Goal: Navigation & Orientation: Find specific page/section

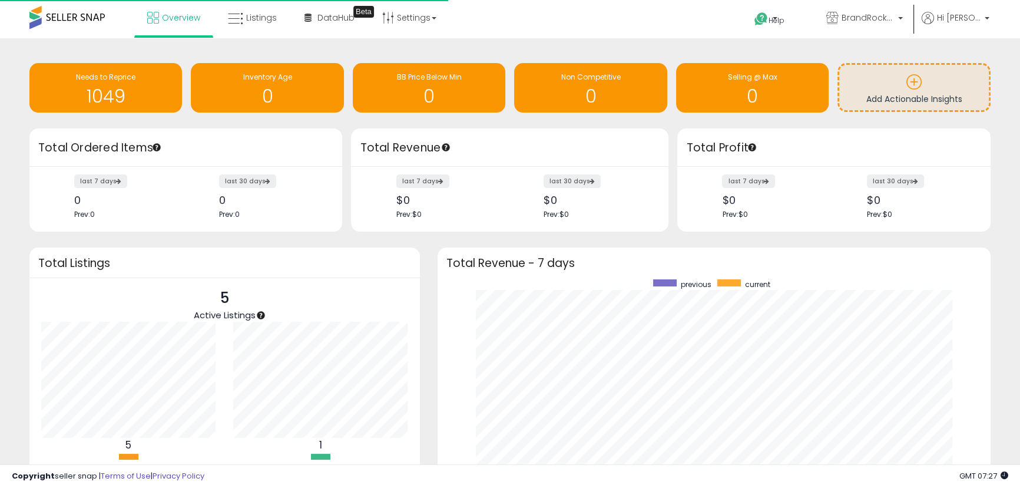
scroll to position [223, 530]
click at [259, 23] on link "Listings" at bounding box center [252, 17] width 67 height 35
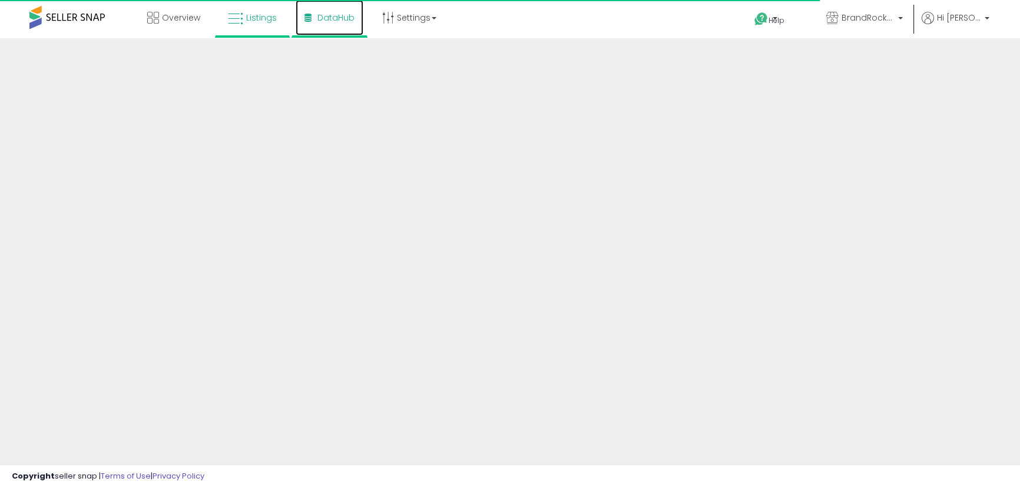
click at [332, 12] on span "DataHub" at bounding box center [335, 18] width 37 height 12
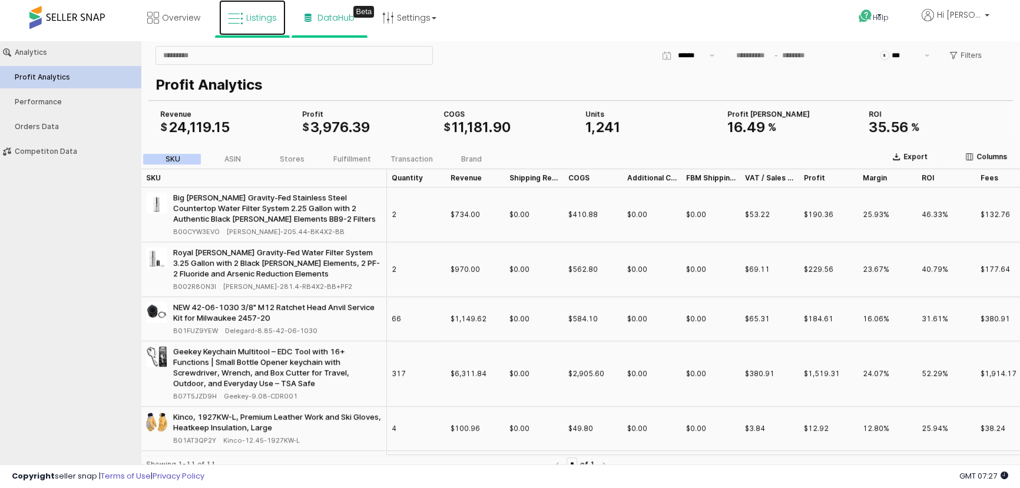
click at [222, 24] on link "Listings" at bounding box center [252, 17] width 67 height 35
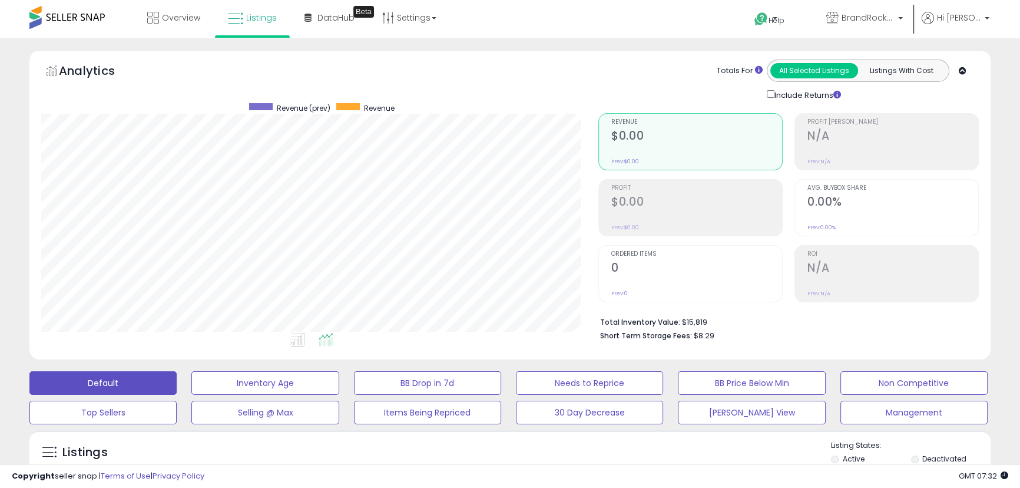
click at [916, 29] on li "BrandRocket MX BrandRocket 17 listings" at bounding box center [864, 20] width 102 height 41
click at [903, 25] on p "BrandRocket MX" at bounding box center [864, 19] width 77 height 15
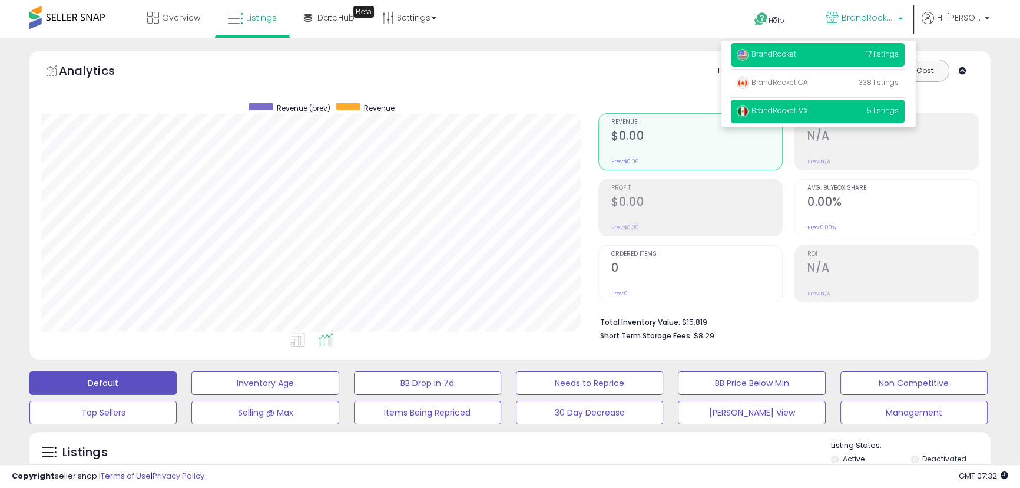
click at [839, 65] on p "BrandRocket 17 listings" at bounding box center [818, 55] width 174 height 24
